Goal: Navigation & Orientation: Find specific page/section

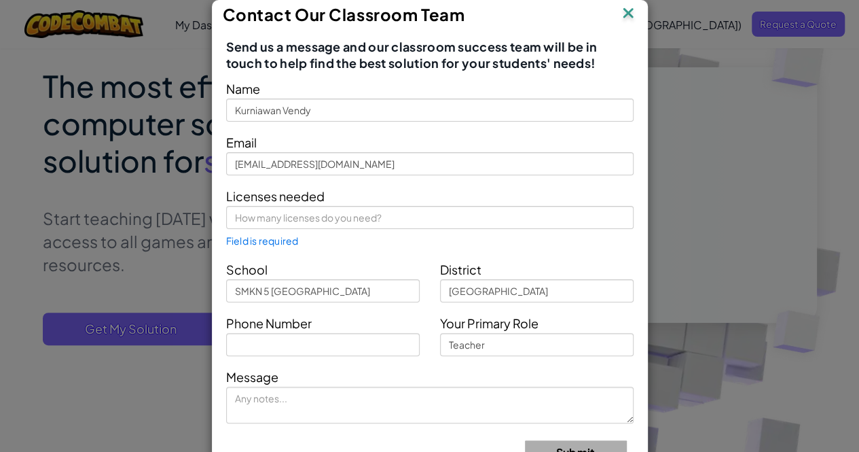
scroll to position [130, 0]
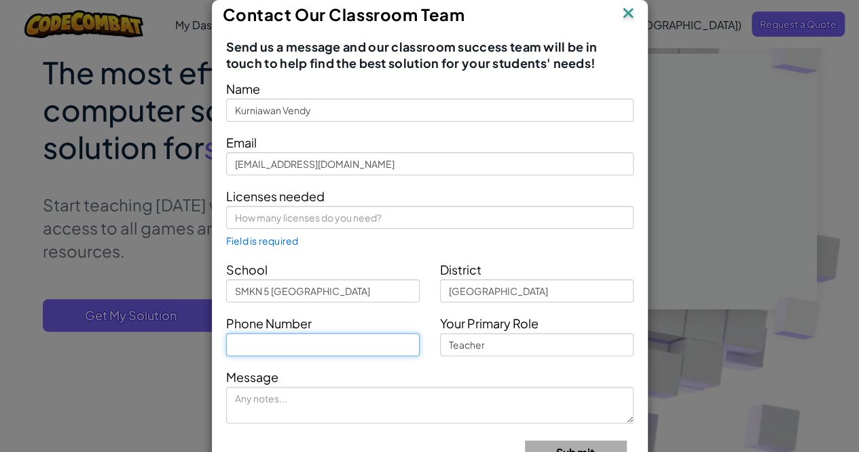
click at [353, 342] on input "text" at bounding box center [323, 344] width 194 height 23
type input "085787903"
click at [628, 14] on img at bounding box center [628, 14] width 18 height 20
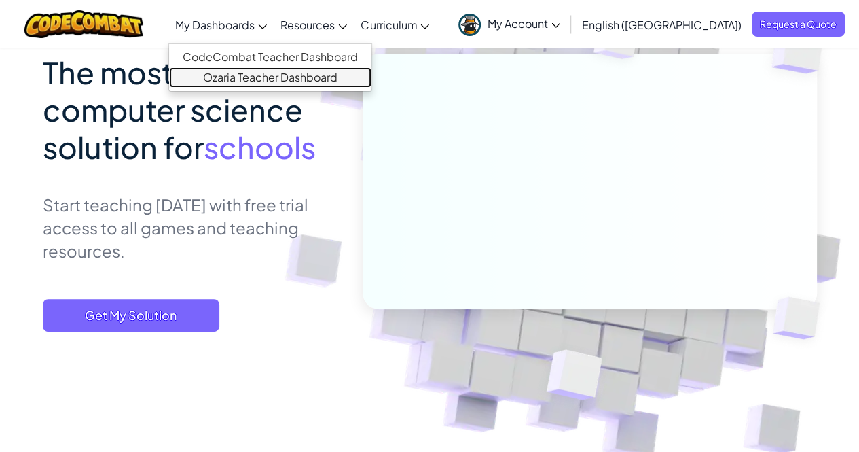
click at [282, 78] on link "Ozaria Teacher Dashboard" at bounding box center [270, 77] width 202 height 20
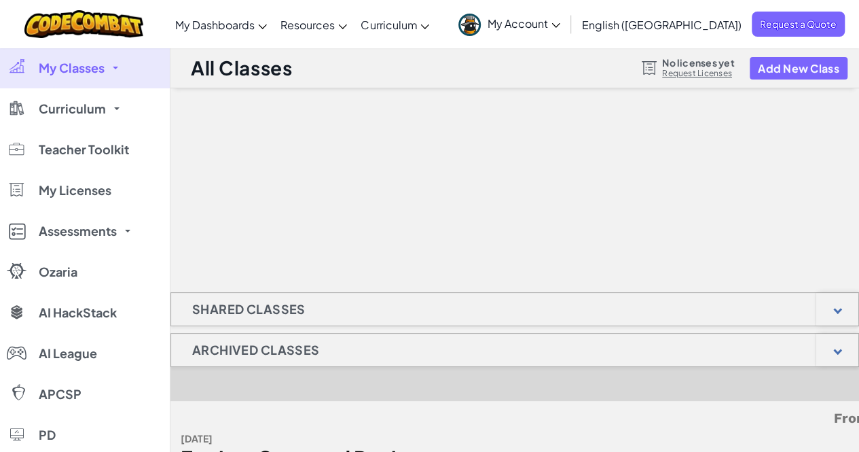
click at [246, 309] on h1 "Shared Classes" at bounding box center [249, 309] width 156 height 34
click at [236, 354] on h1 "Archived Classes" at bounding box center [255, 350] width 169 height 34
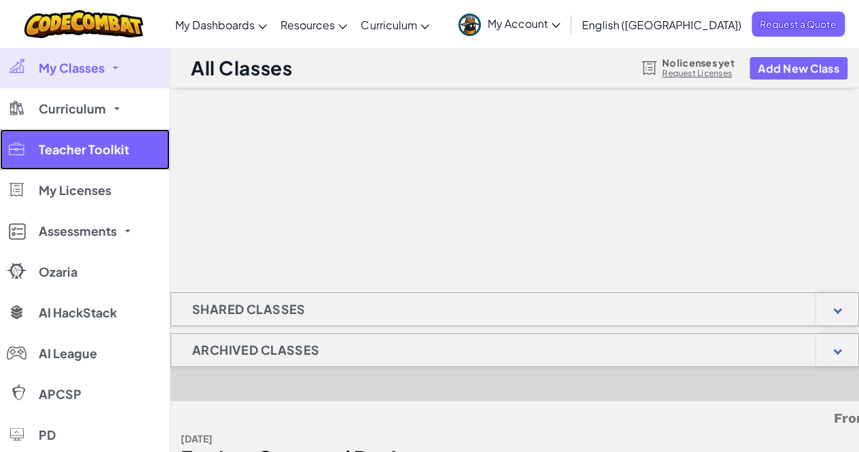
click at [101, 151] on span "Teacher Toolkit" at bounding box center [84, 149] width 90 height 12
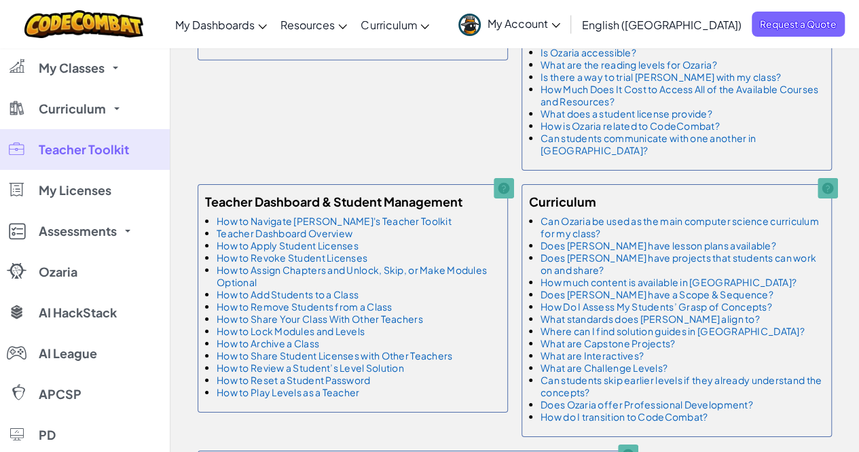
scroll to position [2180, 0]
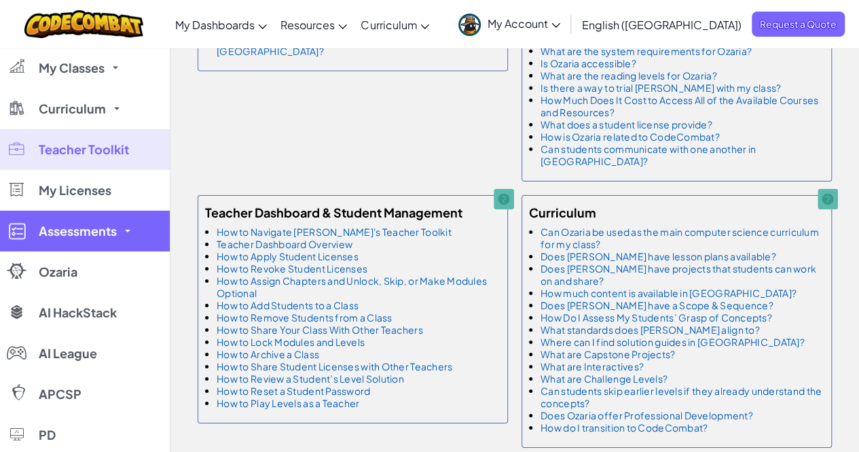
click at [122, 235] on link "Assessments" at bounding box center [85, 231] width 170 height 41
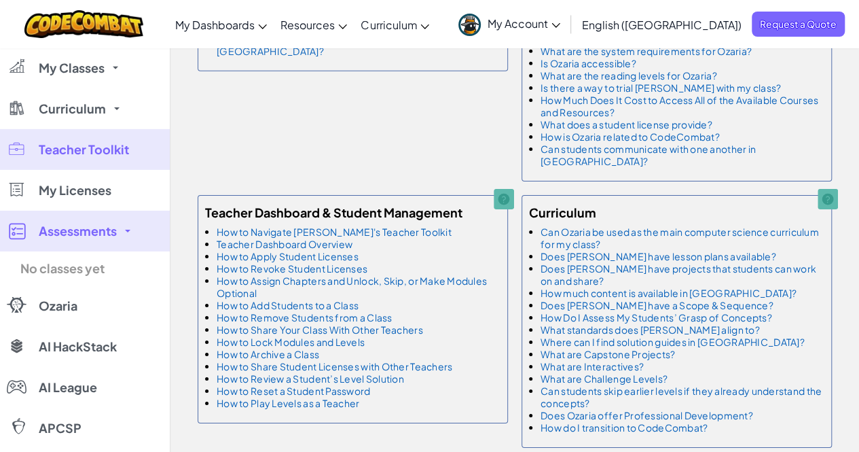
click at [118, 232] on link "Assessments" at bounding box center [85, 231] width 170 height 41
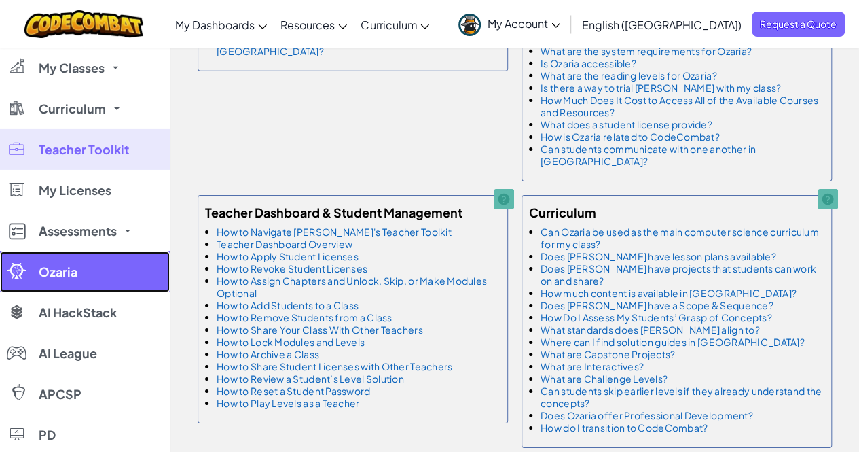
click at [98, 267] on link "Ozaria" at bounding box center [85, 271] width 170 height 41
